Goal: Information Seeking & Learning: Find contact information

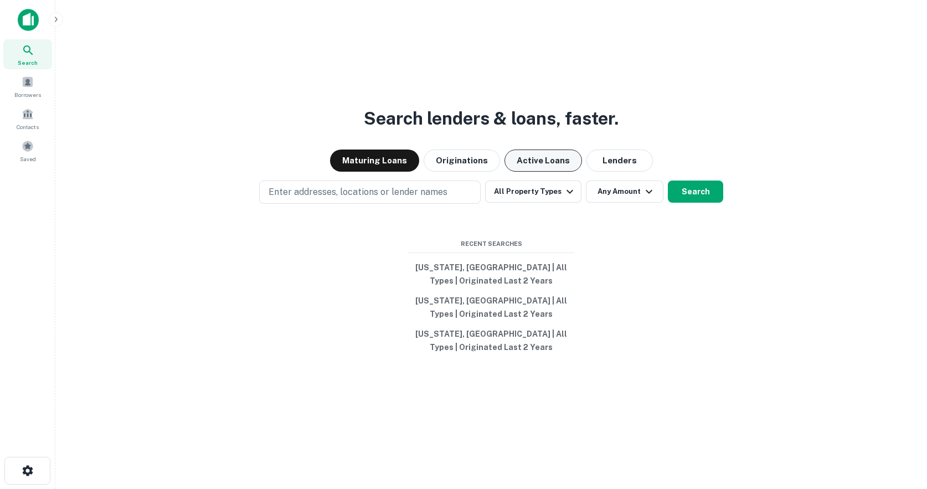
click at [535, 162] on button "Active Loans" at bounding box center [544, 161] width 78 height 22
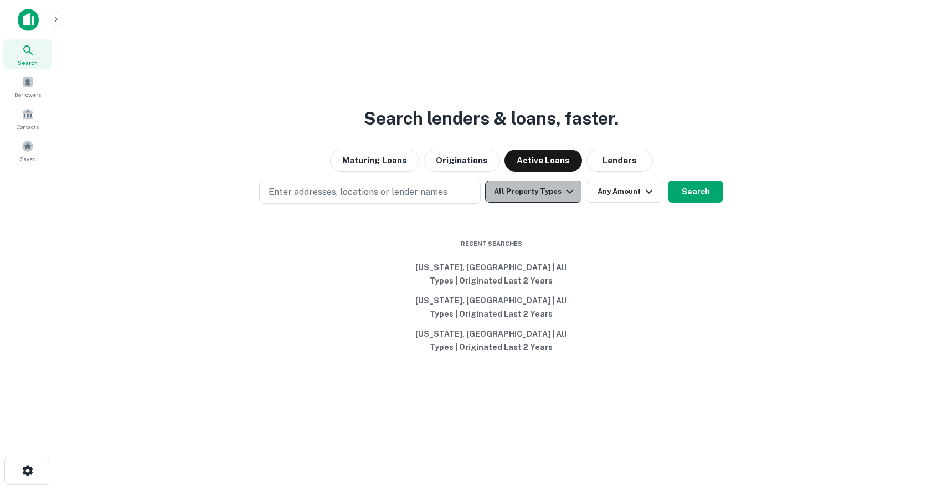
click at [567, 193] on icon "button" at bounding box center [569, 191] width 13 height 13
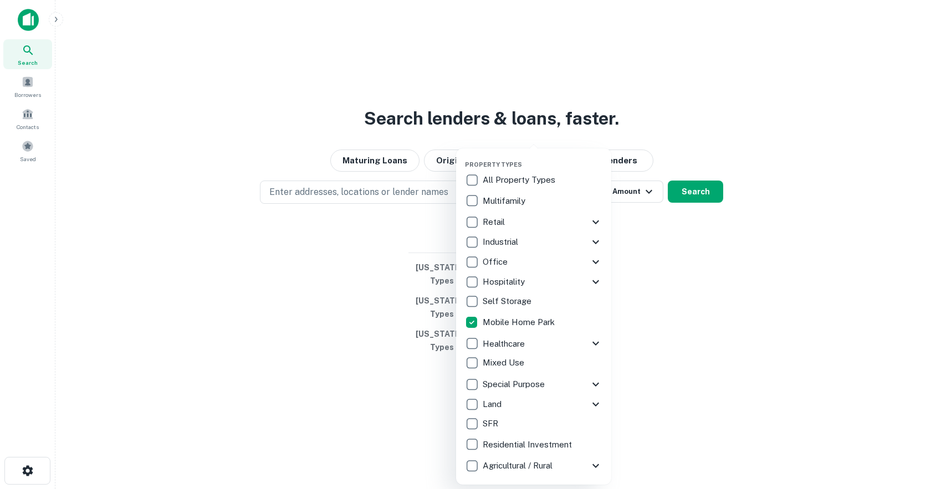
click at [658, 255] on div at bounding box center [468, 244] width 936 height 489
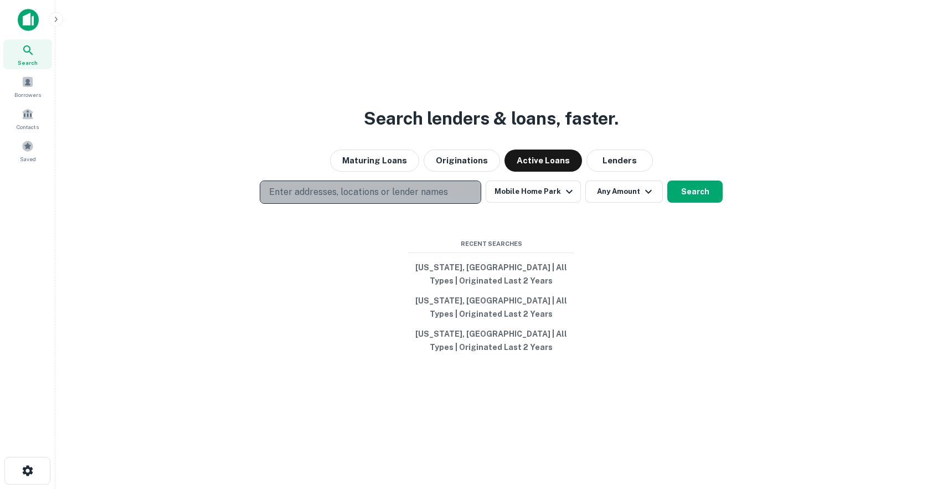
click at [364, 195] on p "Enter addresses, locations or lender names" at bounding box center [358, 192] width 179 height 13
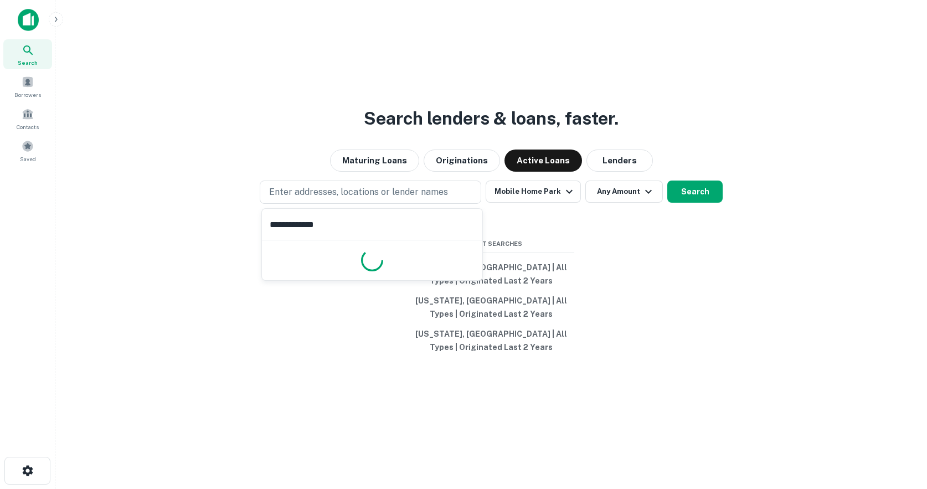
type input "**********"
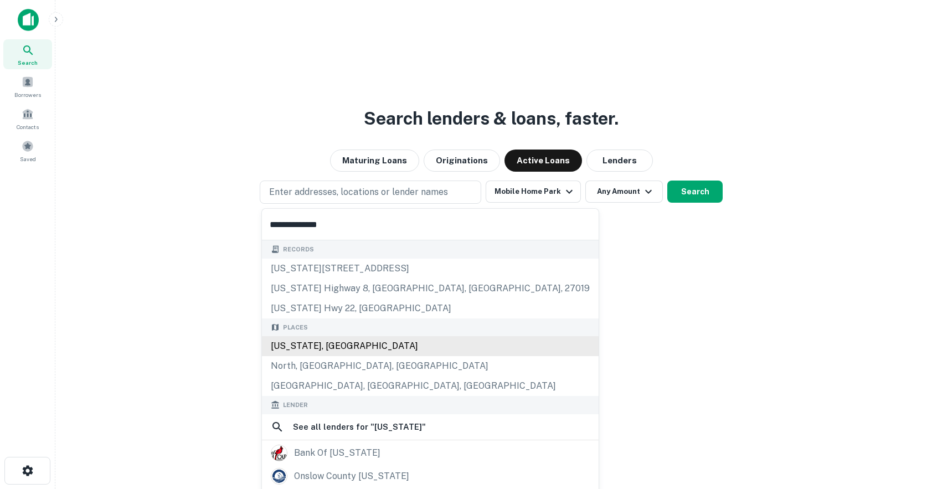
click at [337, 348] on div "[US_STATE], [GEOGRAPHIC_DATA]" at bounding box center [430, 346] width 337 height 20
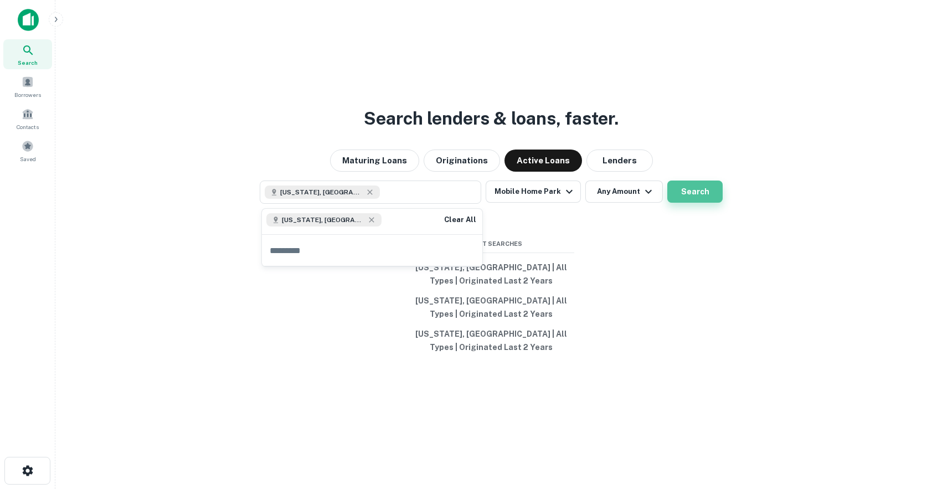
click at [688, 191] on button "Search" at bounding box center [695, 192] width 55 height 22
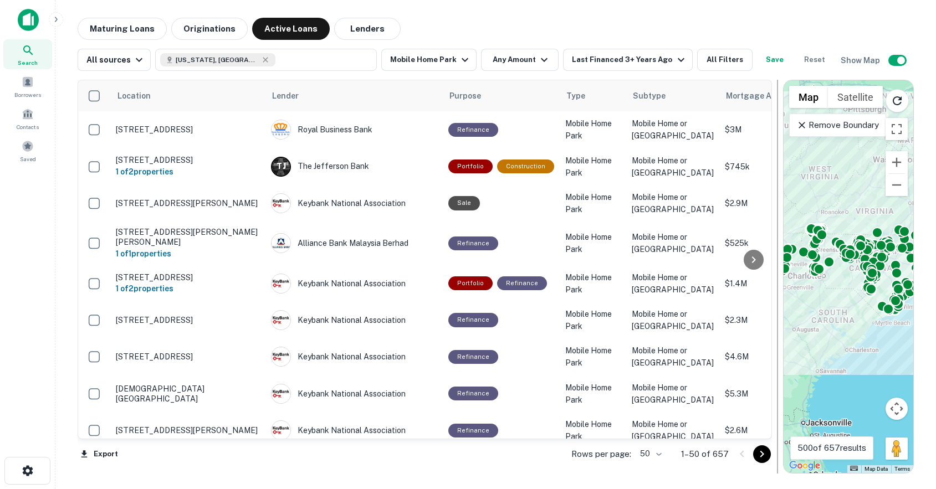
drag, startPoint x: 583, startPoint y: 291, endPoint x: 778, endPoint y: 296, distance: 195.0
click at [778, 296] on div at bounding box center [777, 277] width 1 height 394
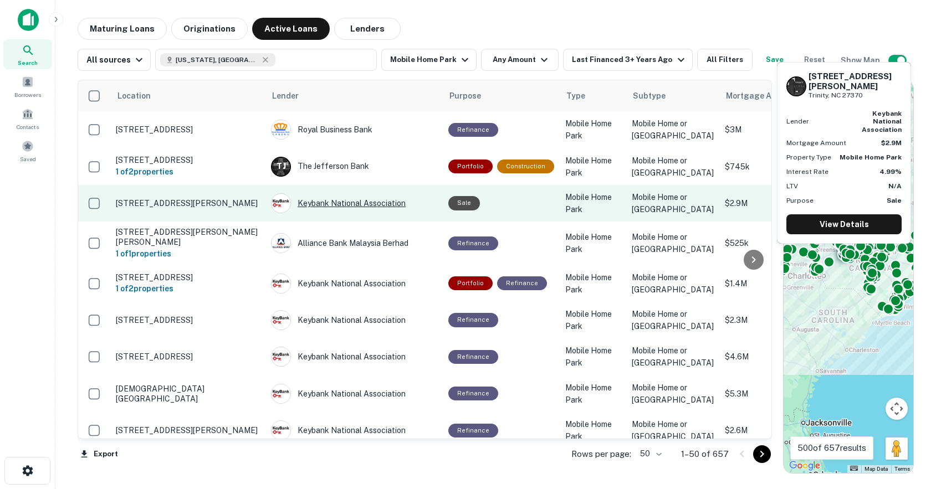
click at [334, 204] on div "Keybank National Association" at bounding box center [354, 203] width 166 height 20
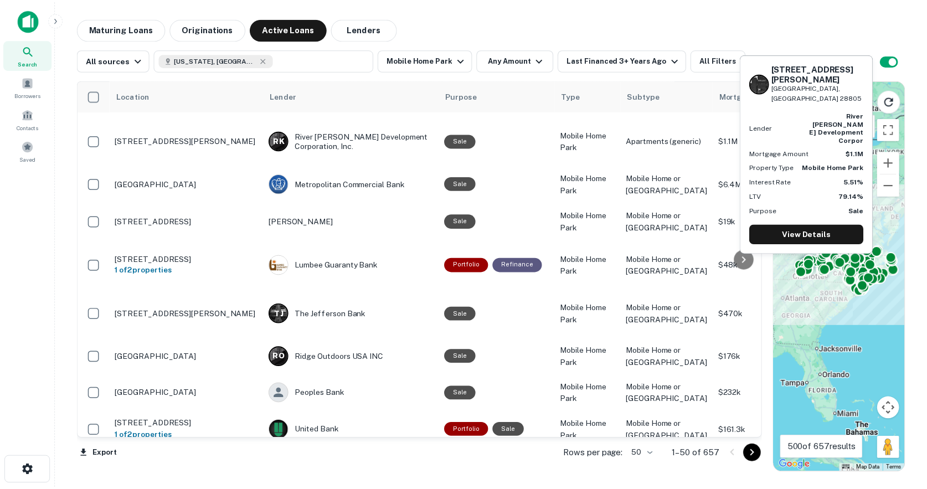
scroll to position [499, 0]
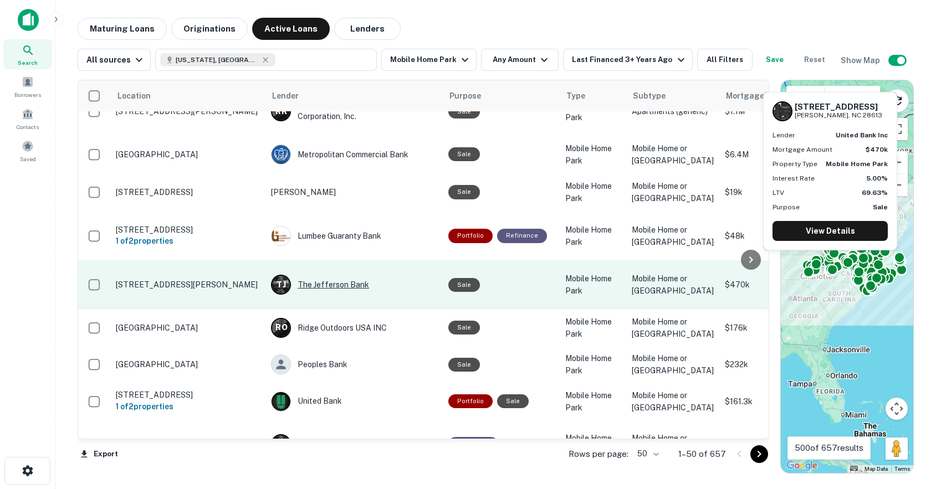
click at [329, 275] on div "T J The Jefferson Bank" at bounding box center [354, 285] width 166 height 20
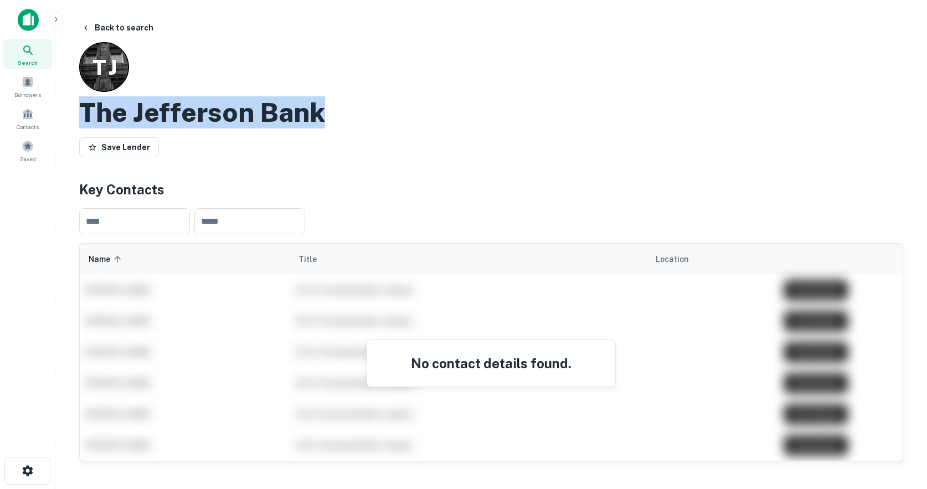
drag, startPoint x: 352, startPoint y: 116, endPoint x: 75, endPoint y: 119, distance: 277.5
copy h2 "The Jefferson Bank"
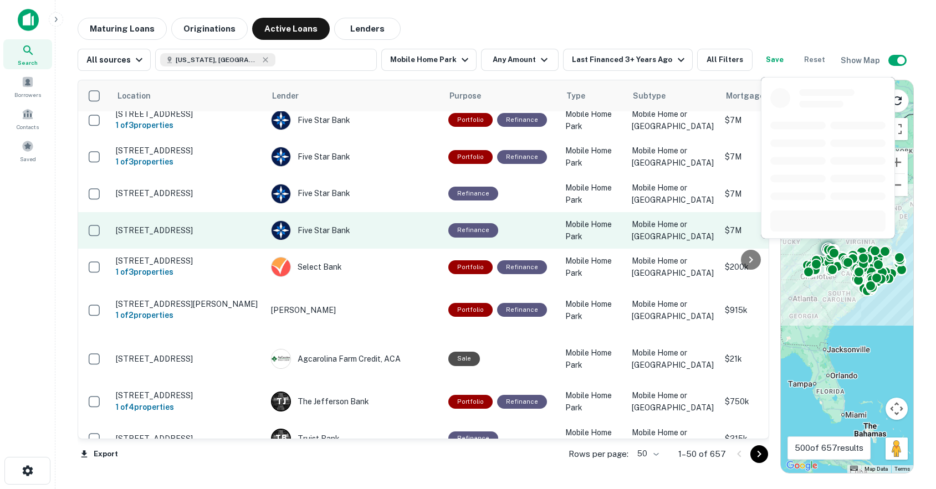
scroll to position [1551, 0]
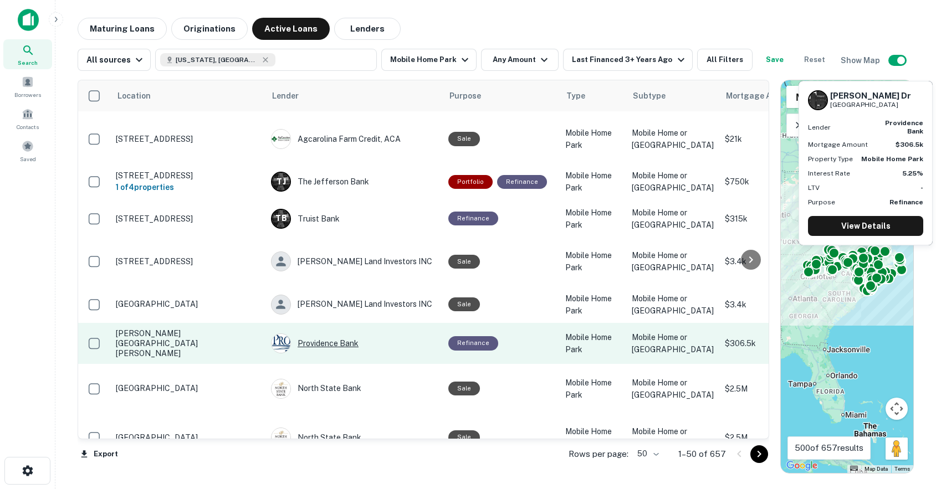
click at [322, 333] on div "Providence Bank" at bounding box center [354, 343] width 166 height 20
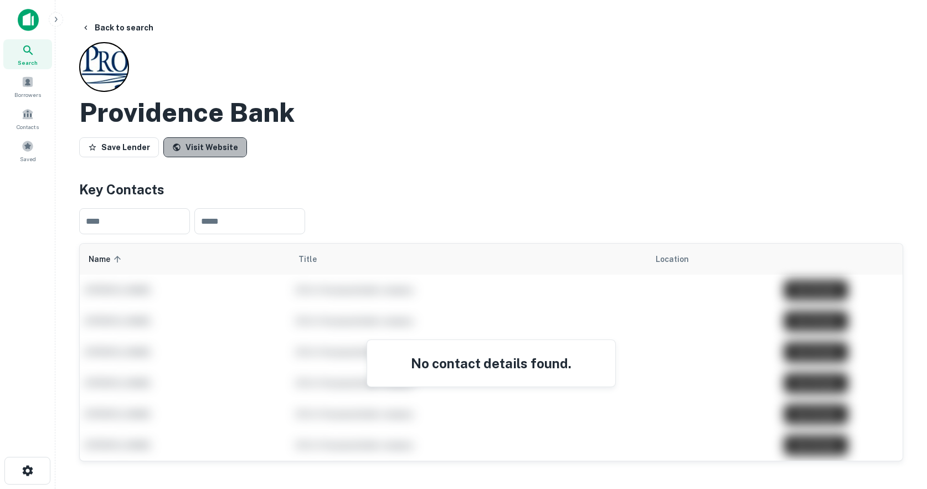
click at [208, 144] on link "Visit Website" at bounding box center [205, 147] width 84 height 20
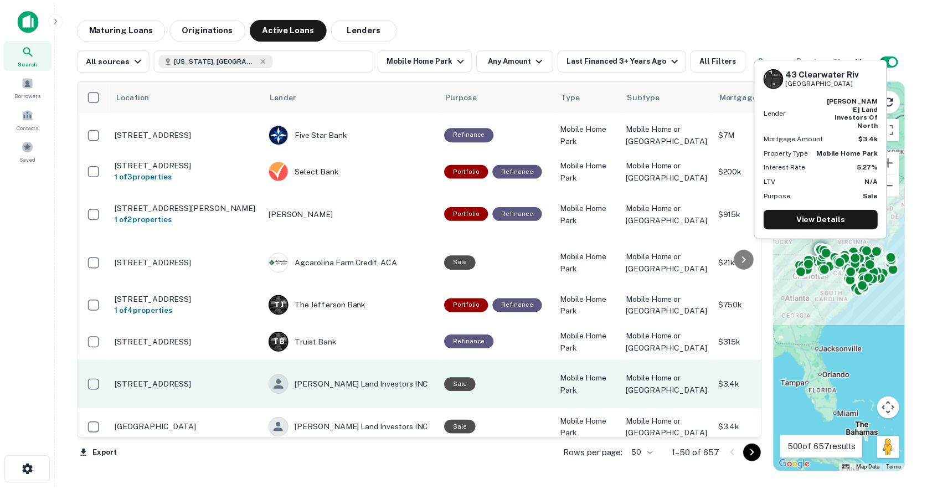
scroll to position [1151, 0]
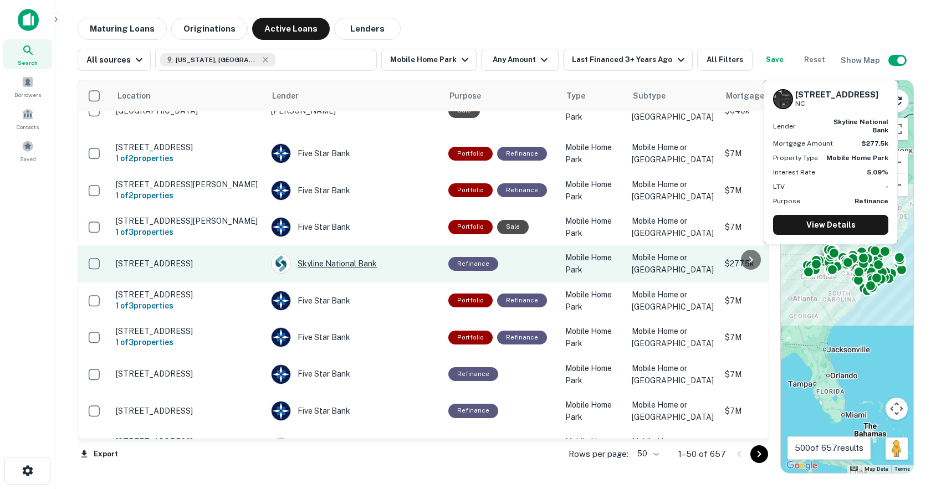
click at [342, 254] on div "Skyline National Bank" at bounding box center [354, 264] width 166 height 20
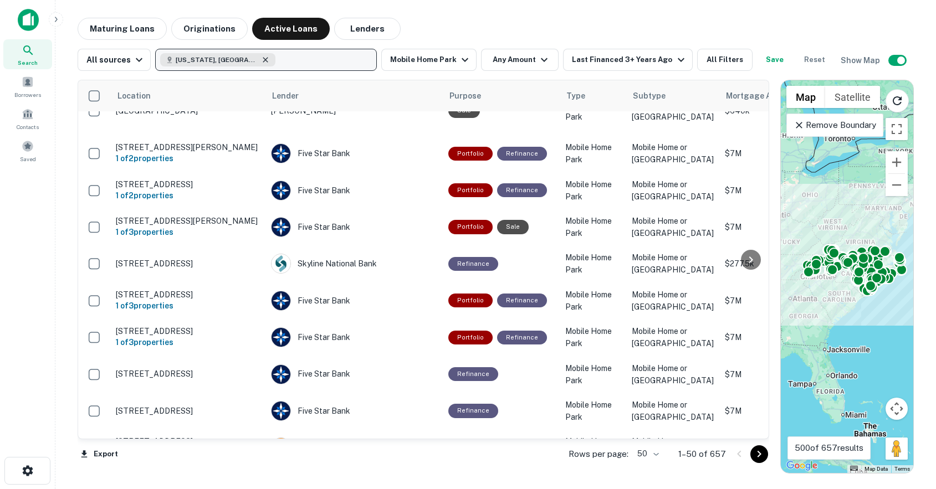
scroll to position [984, 0]
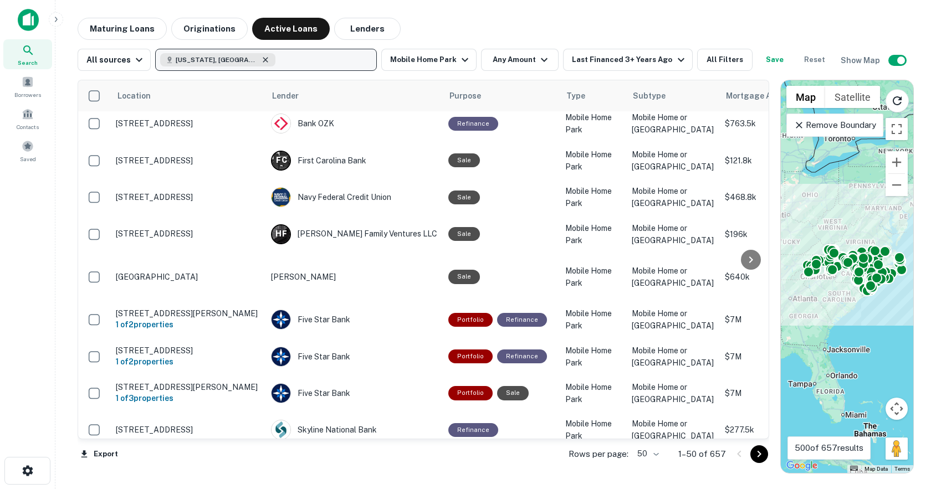
click at [263, 60] on icon "button" at bounding box center [265, 59] width 5 height 5
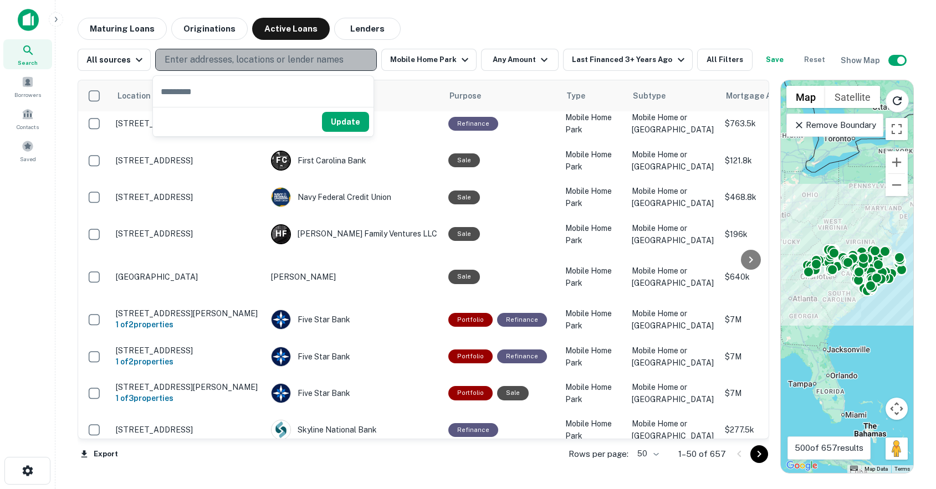
click at [220, 57] on p "Enter addresses, locations or lender names" at bounding box center [254, 59] width 179 height 13
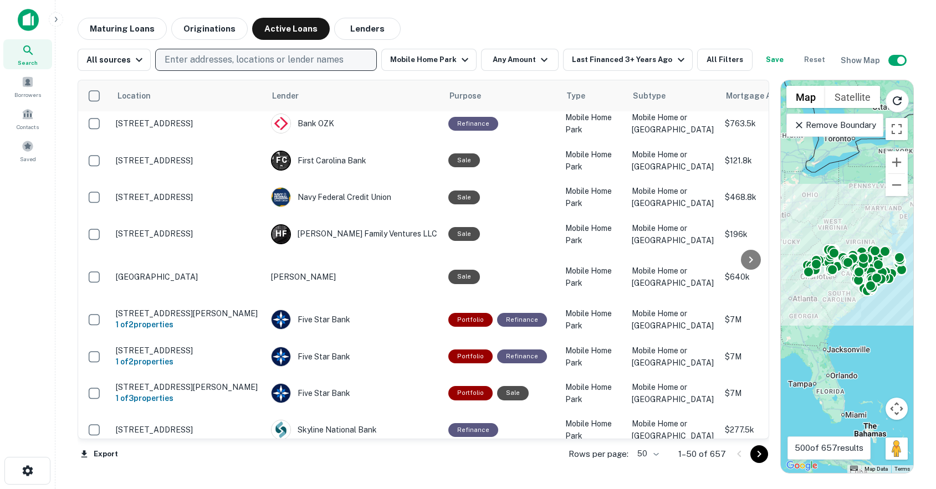
click at [220, 60] on p "Enter addresses, locations or lender names" at bounding box center [254, 59] width 179 height 13
type input "**********"
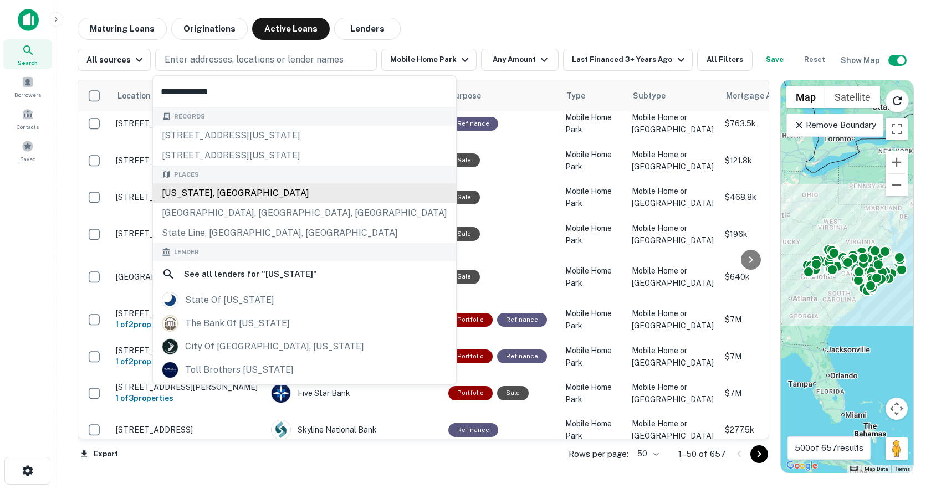
click at [200, 193] on div "[US_STATE], [GEOGRAPHIC_DATA]" at bounding box center [304, 193] width 303 height 20
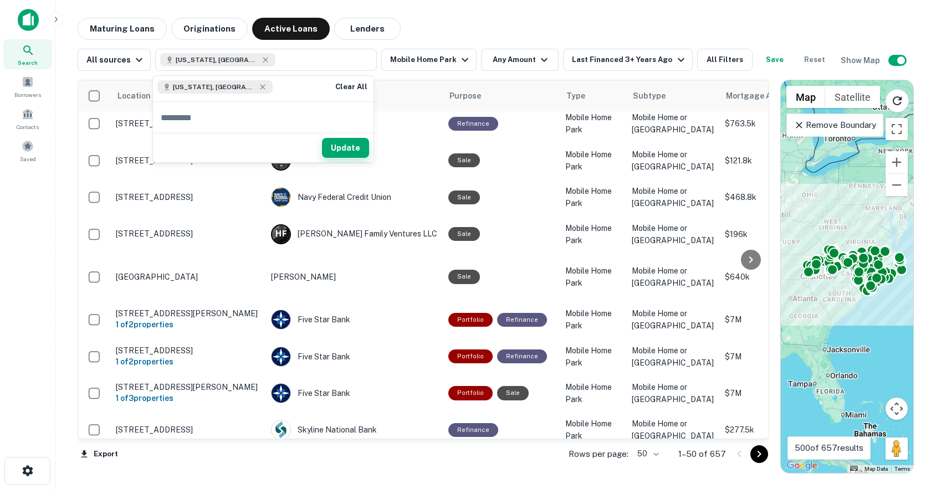
click at [348, 147] on button "Update" at bounding box center [345, 148] width 47 height 20
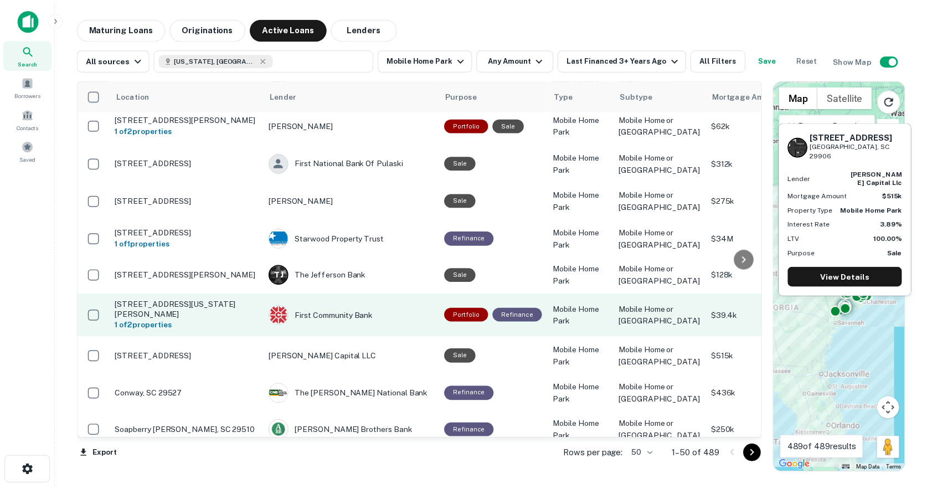
scroll to position [1608, 0]
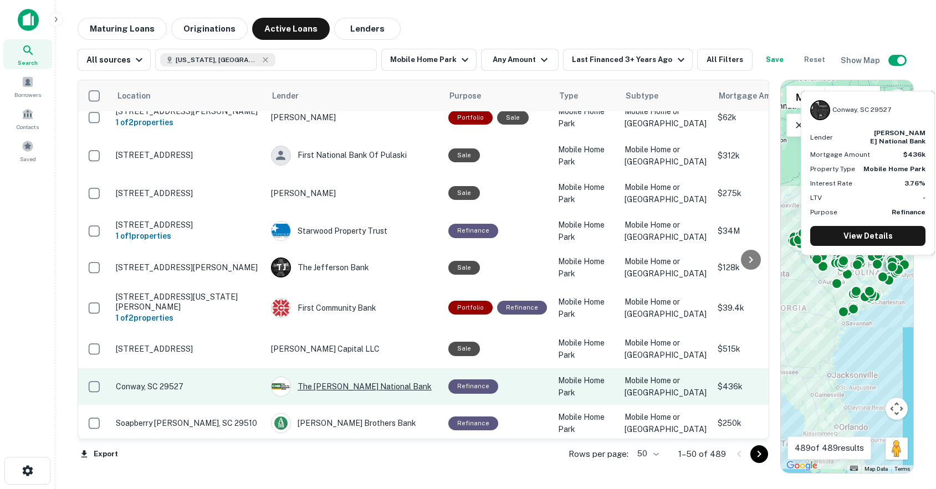
click at [324, 377] on div "The [PERSON_NAME] National Bank" at bounding box center [354, 387] width 166 height 20
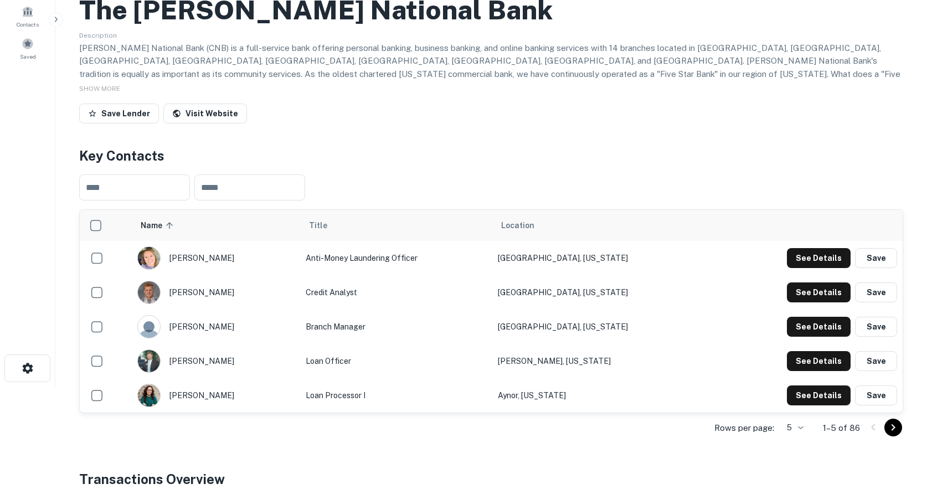
scroll to position [166, 0]
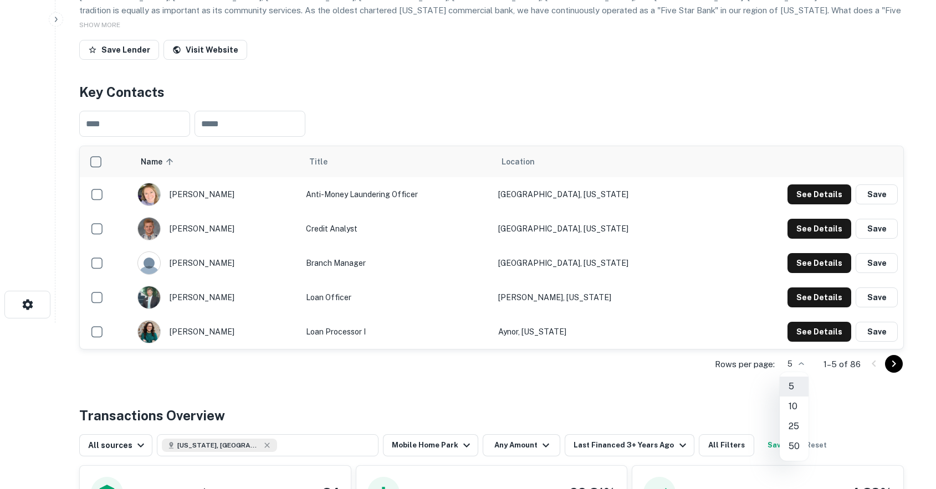
click at [802, 323] on body "Search Borrowers Contacts Saved Back to search The [PERSON_NAME] National Bank …" at bounding box center [468, 78] width 936 height 489
click at [787, 447] on li "50" at bounding box center [793, 447] width 29 height 20
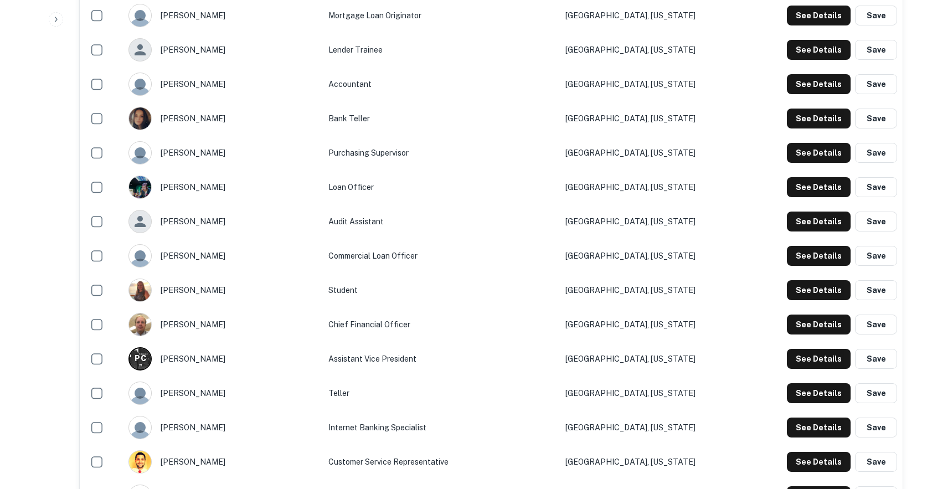
scroll to position [1053, 0]
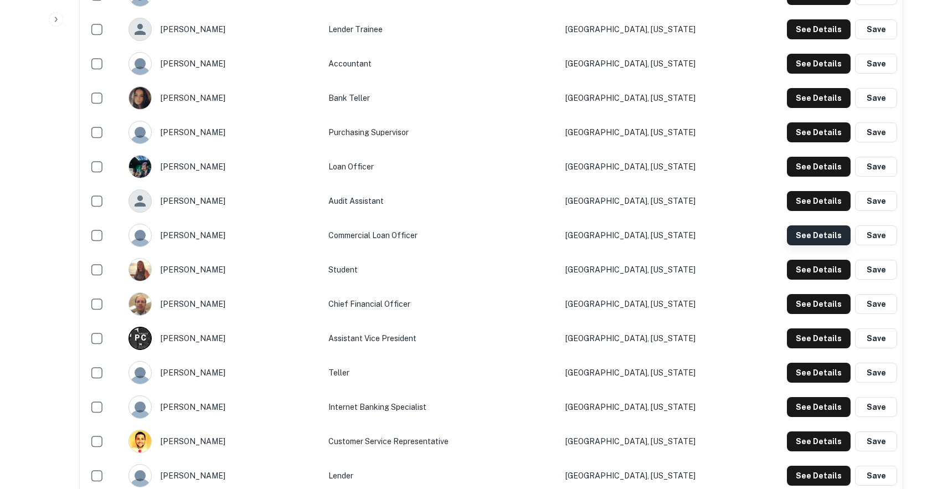
click at [818, 237] on button "See Details" at bounding box center [819, 235] width 64 height 20
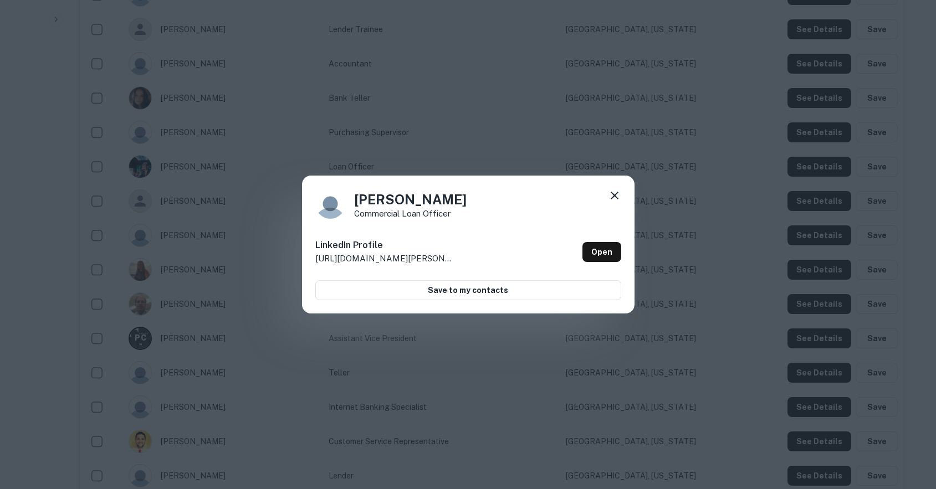
click at [612, 193] on icon at bounding box center [614, 196] width 8 height 8
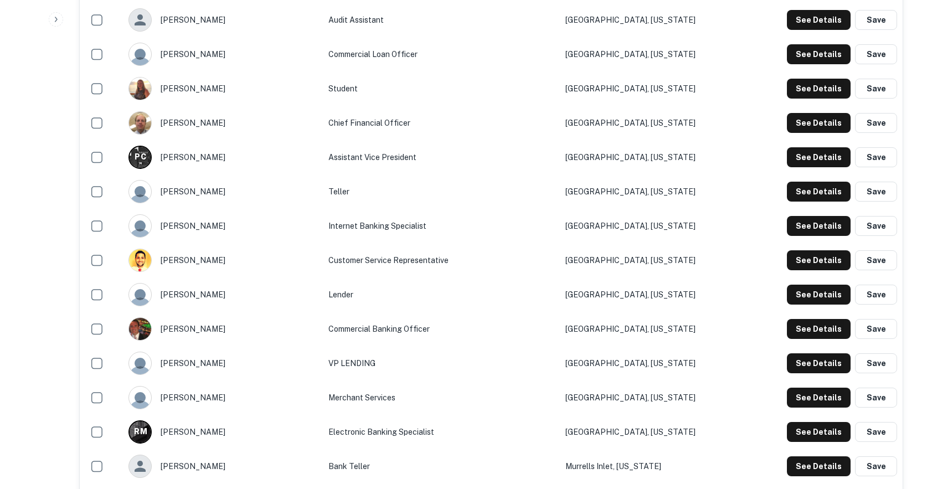
scroll to position [1274, 0]
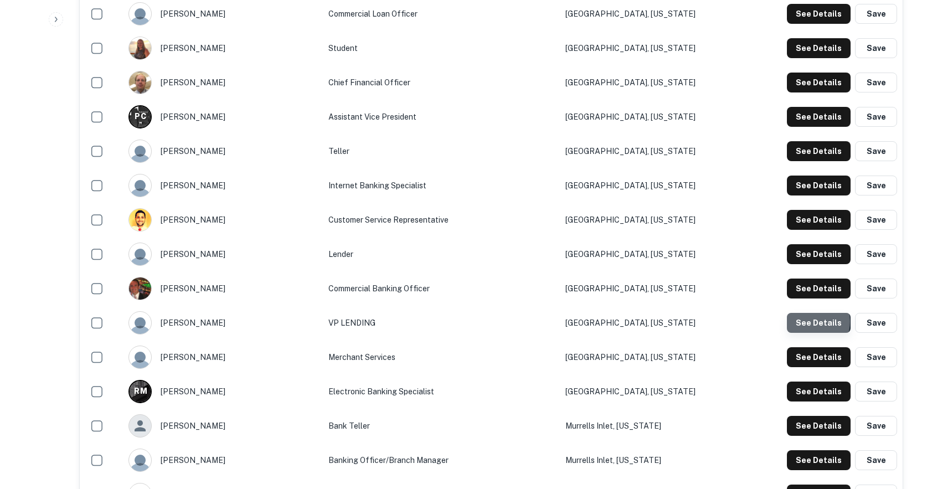
click at [813, 322] on button "See Details" at bounding box center [819, 323] width 64 height 20
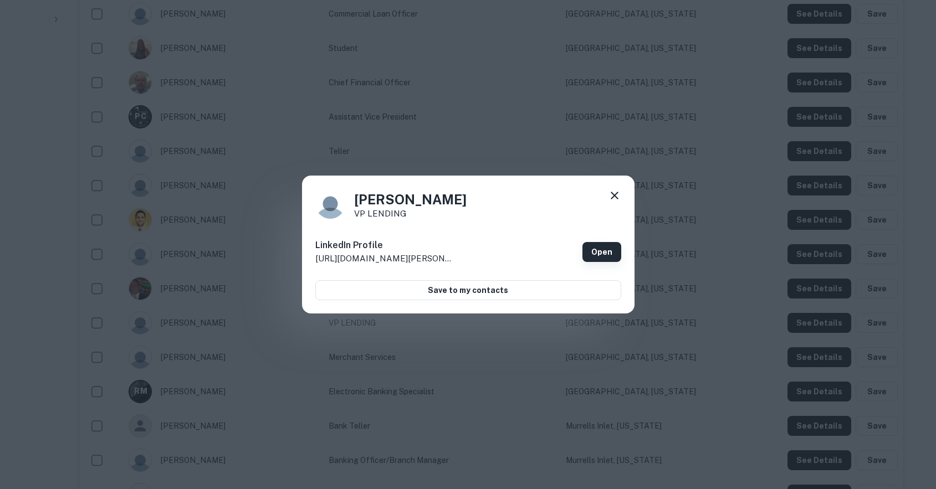
click at [599, 253] on link "Open" at bounding box center [601, 252] width 39 height 20
click at [616, 193] on icon at bounding box center [614, 196] width 8 height 8
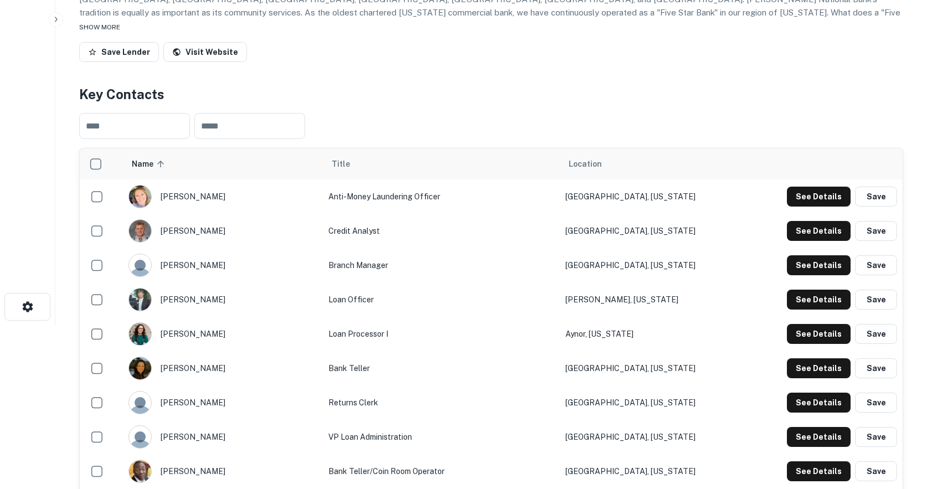
scroll to position [0, 0]
